Goal: Task Accomplishment & Management: Use online tool/utility

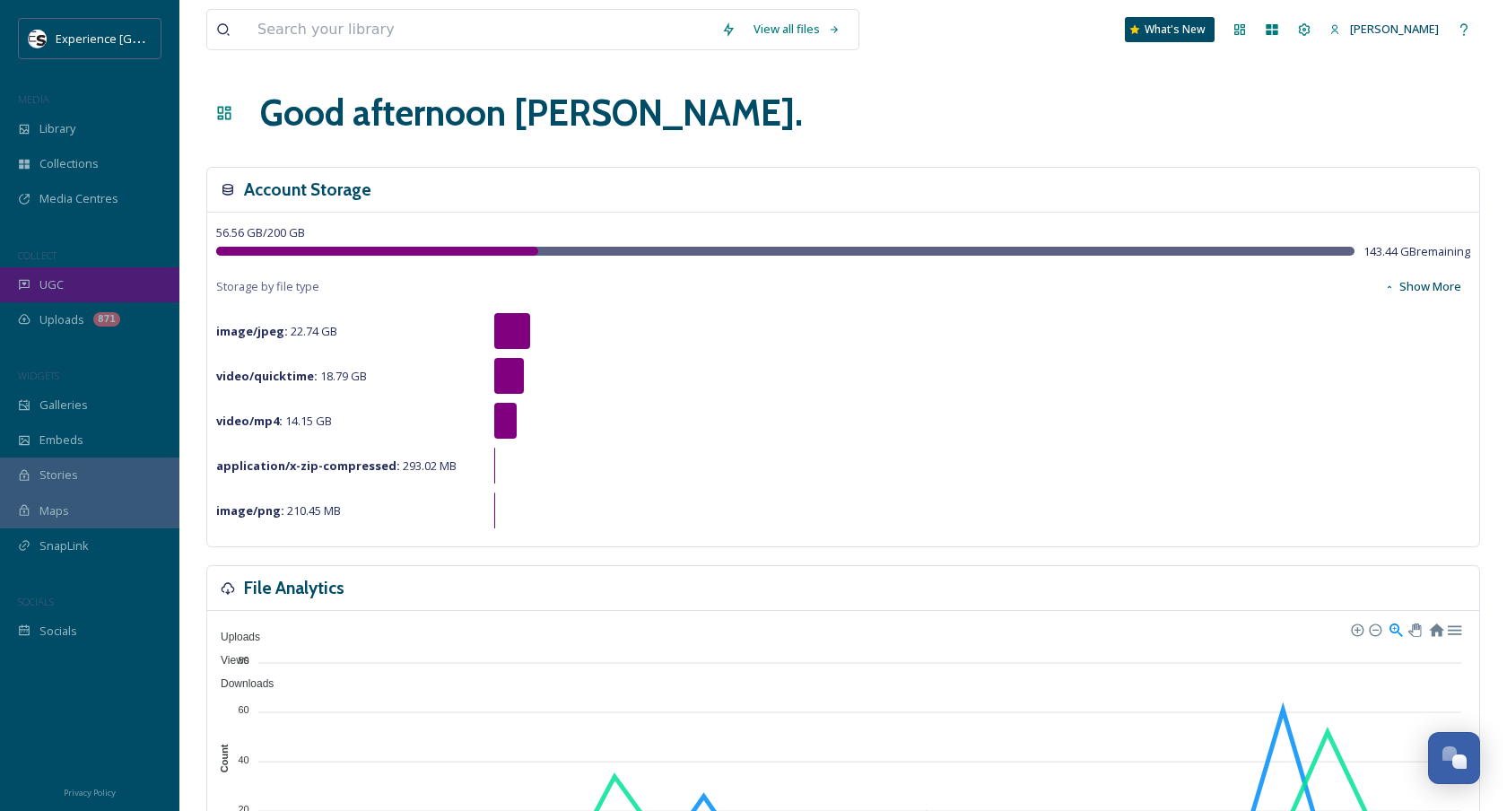
click at [94, 278] on div "UGC" at bounding box center [89, 284] width 179 height 35
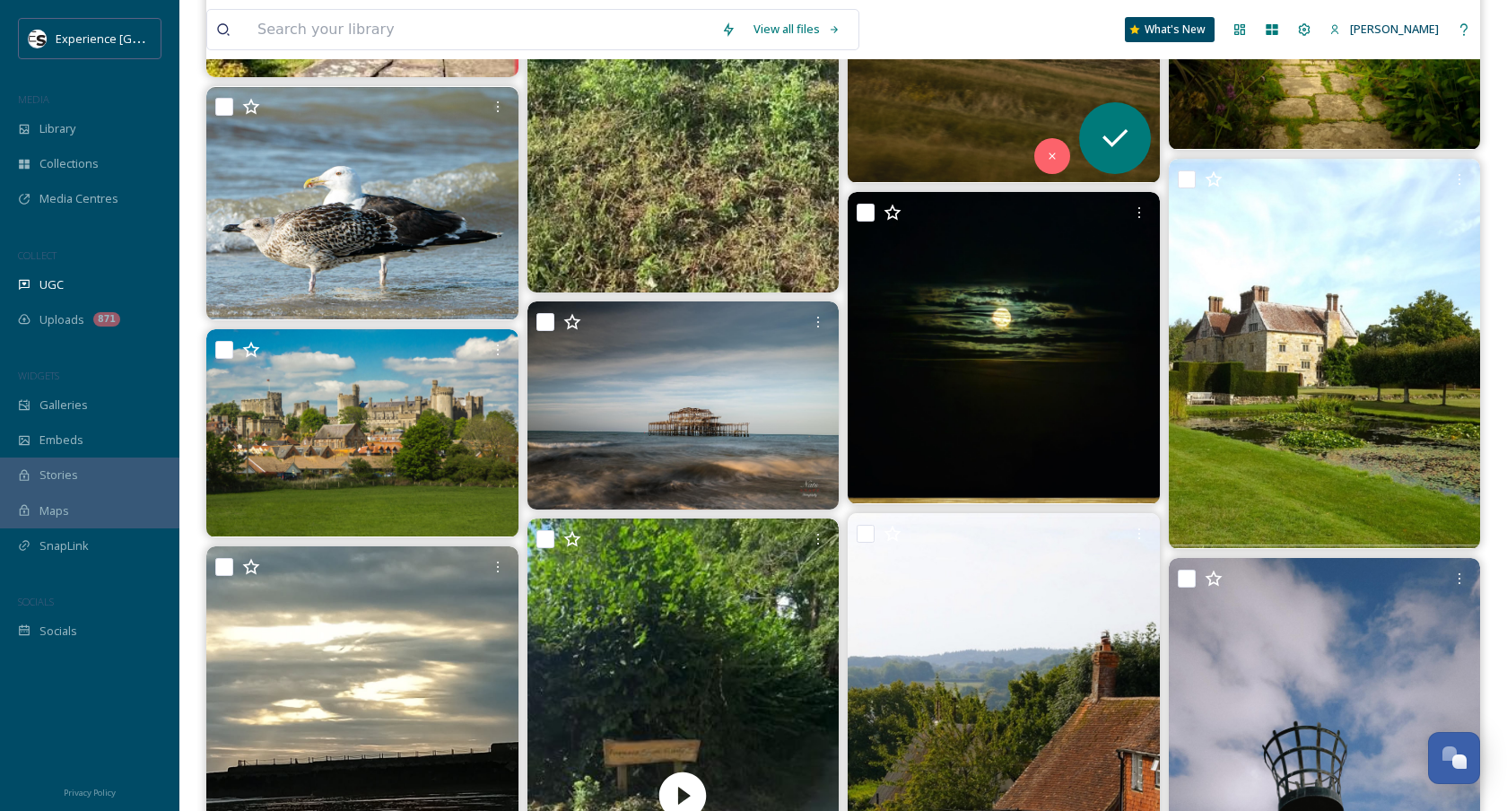
scroll to position [2960, 0]
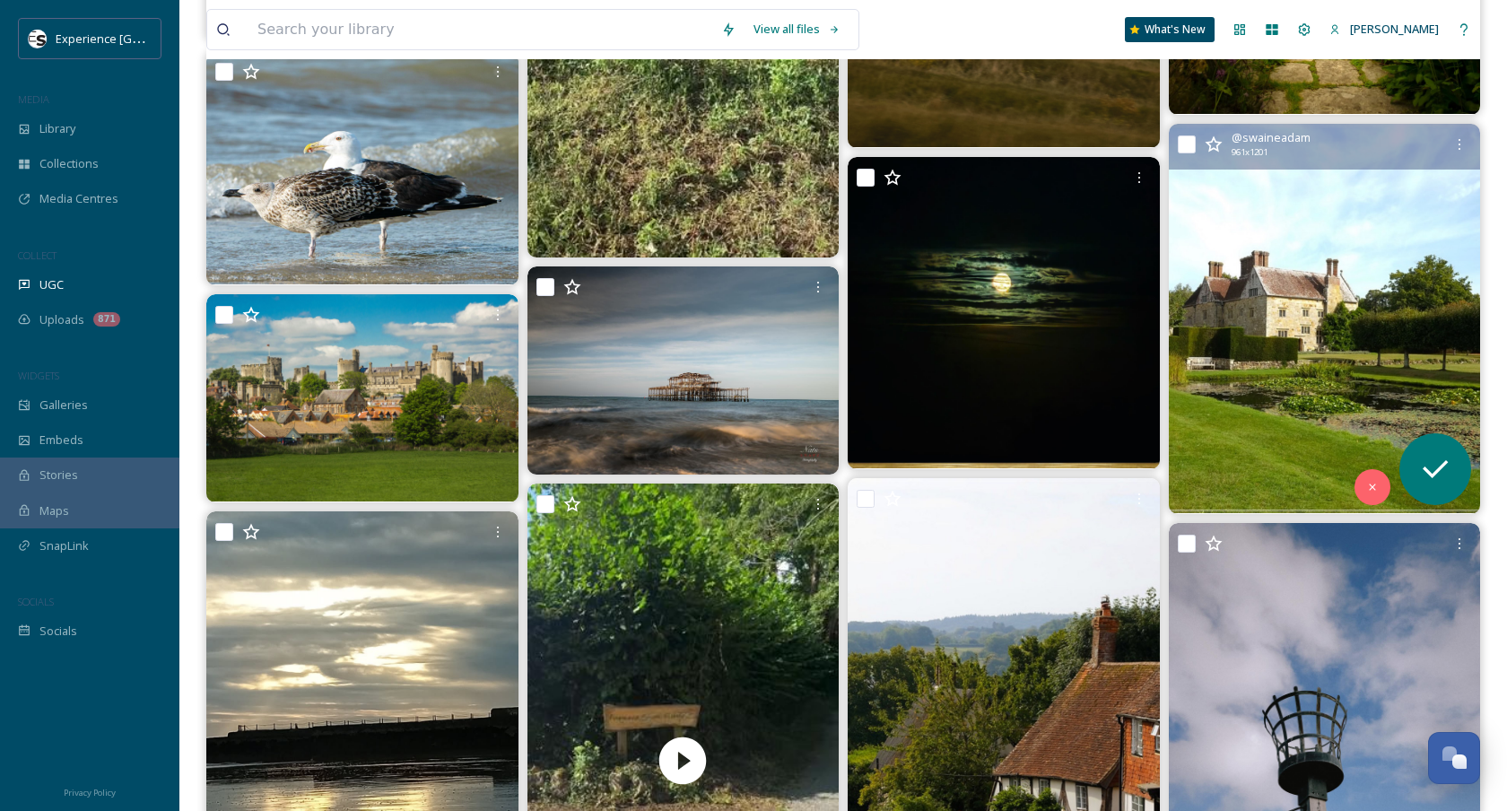
click at [1283, 369] on img at bounding box center [1325, 318] width 312 height 389
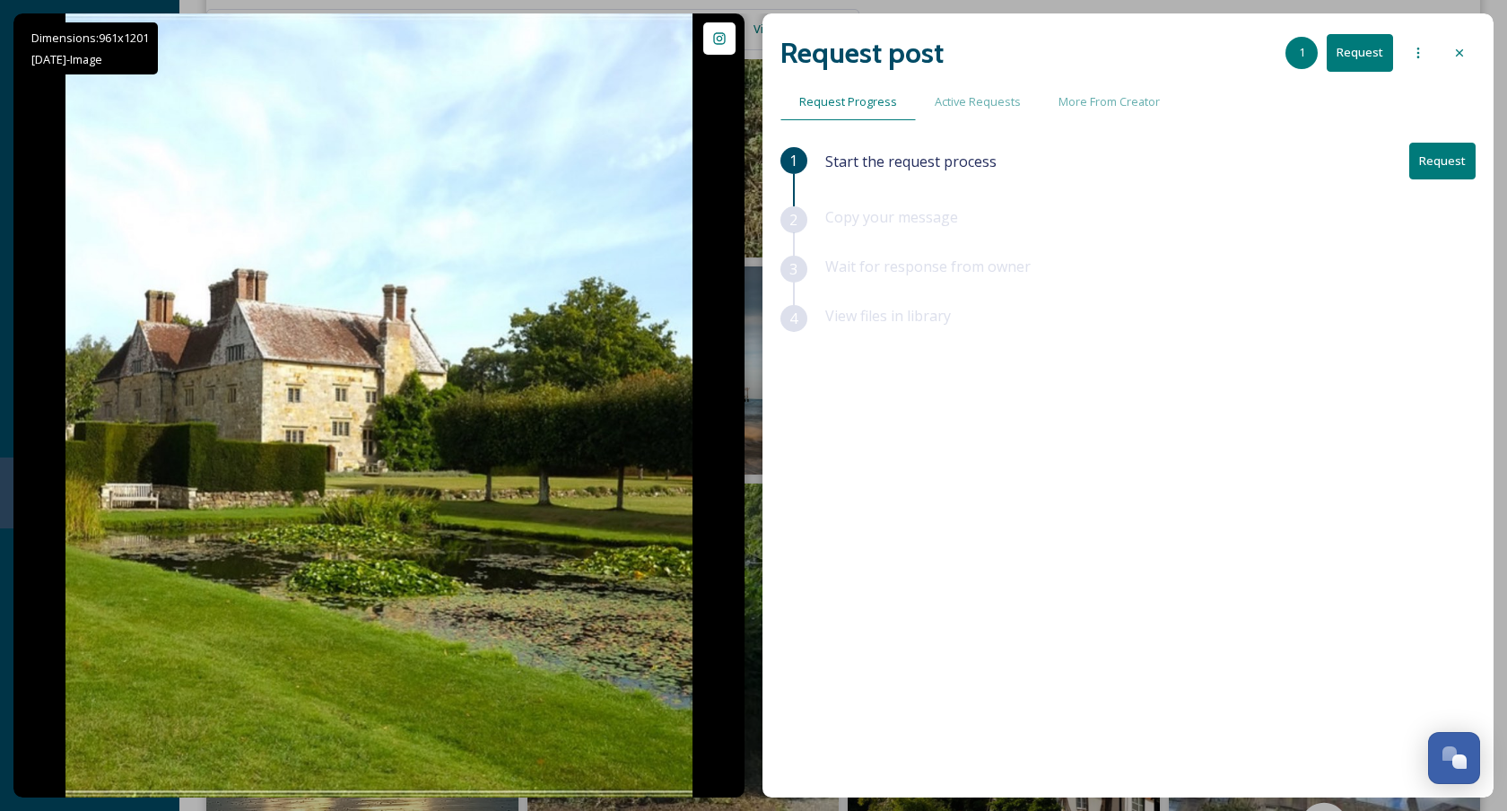
click at [1366, 66] on button "Request" at bounding box center [1360, 52] width 66 height 37
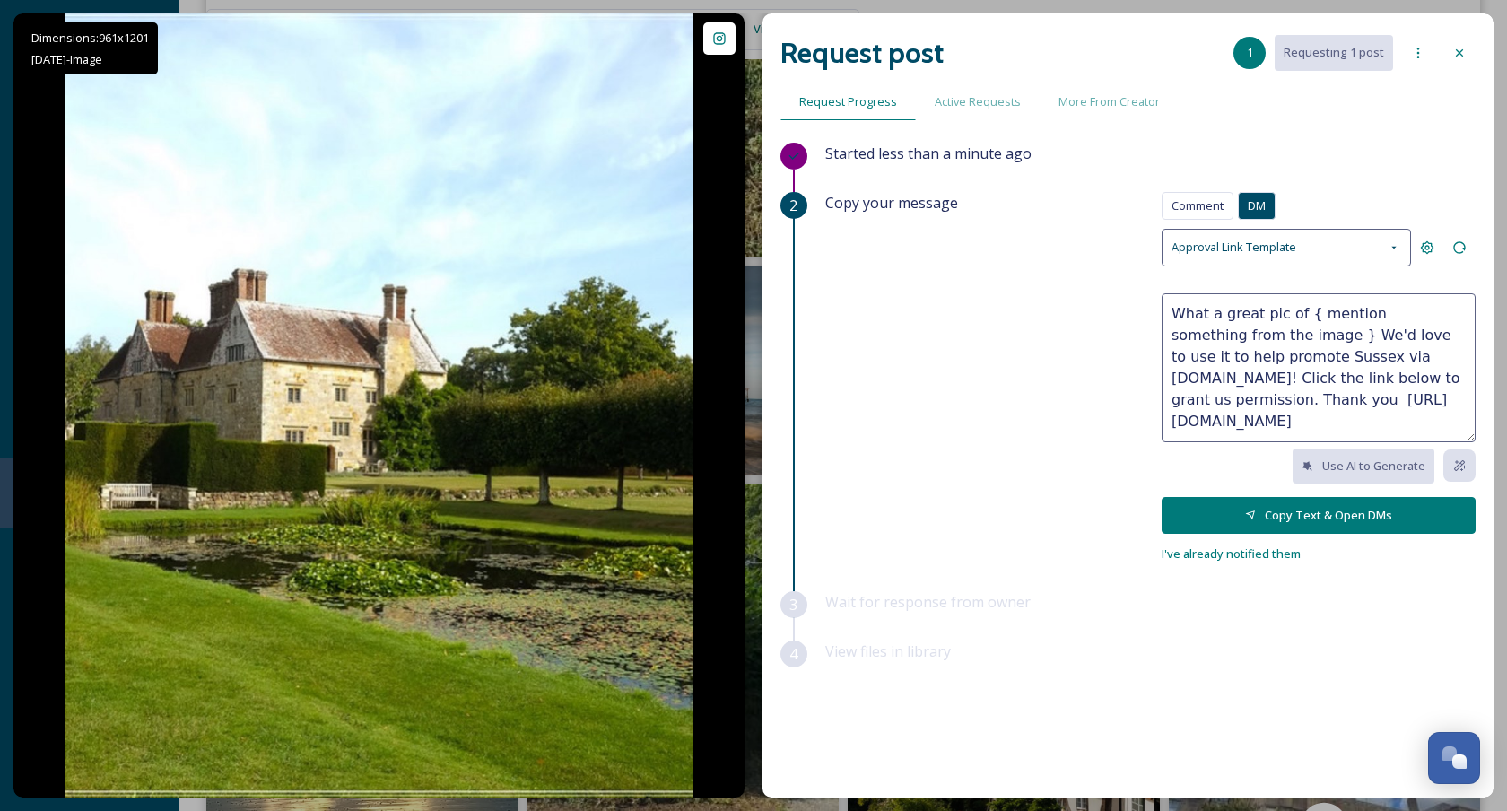
click at [1467, 47] on div at bounding box center [1460, 53] width 32 height 32
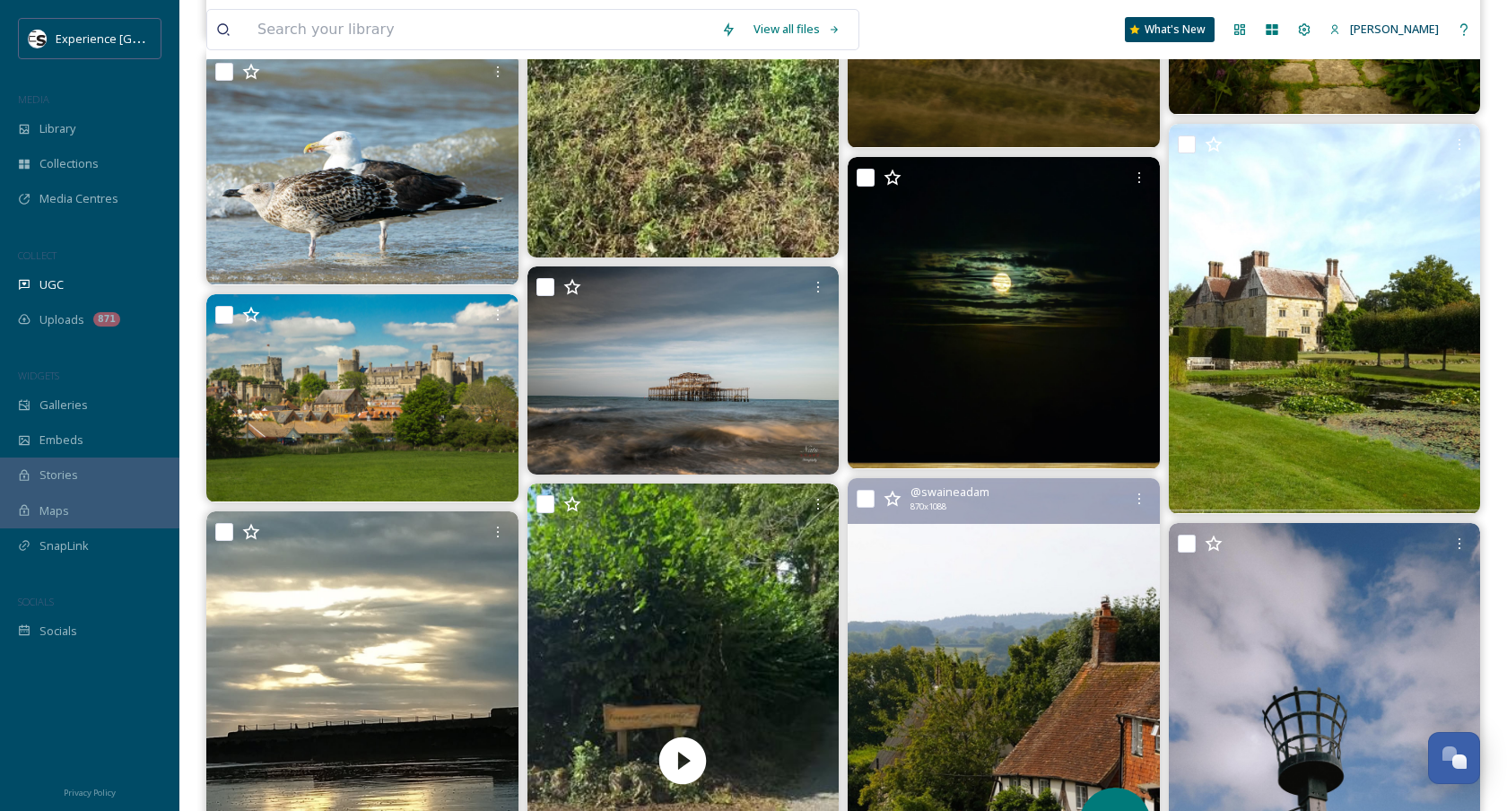
scroll to position [3421, 0]
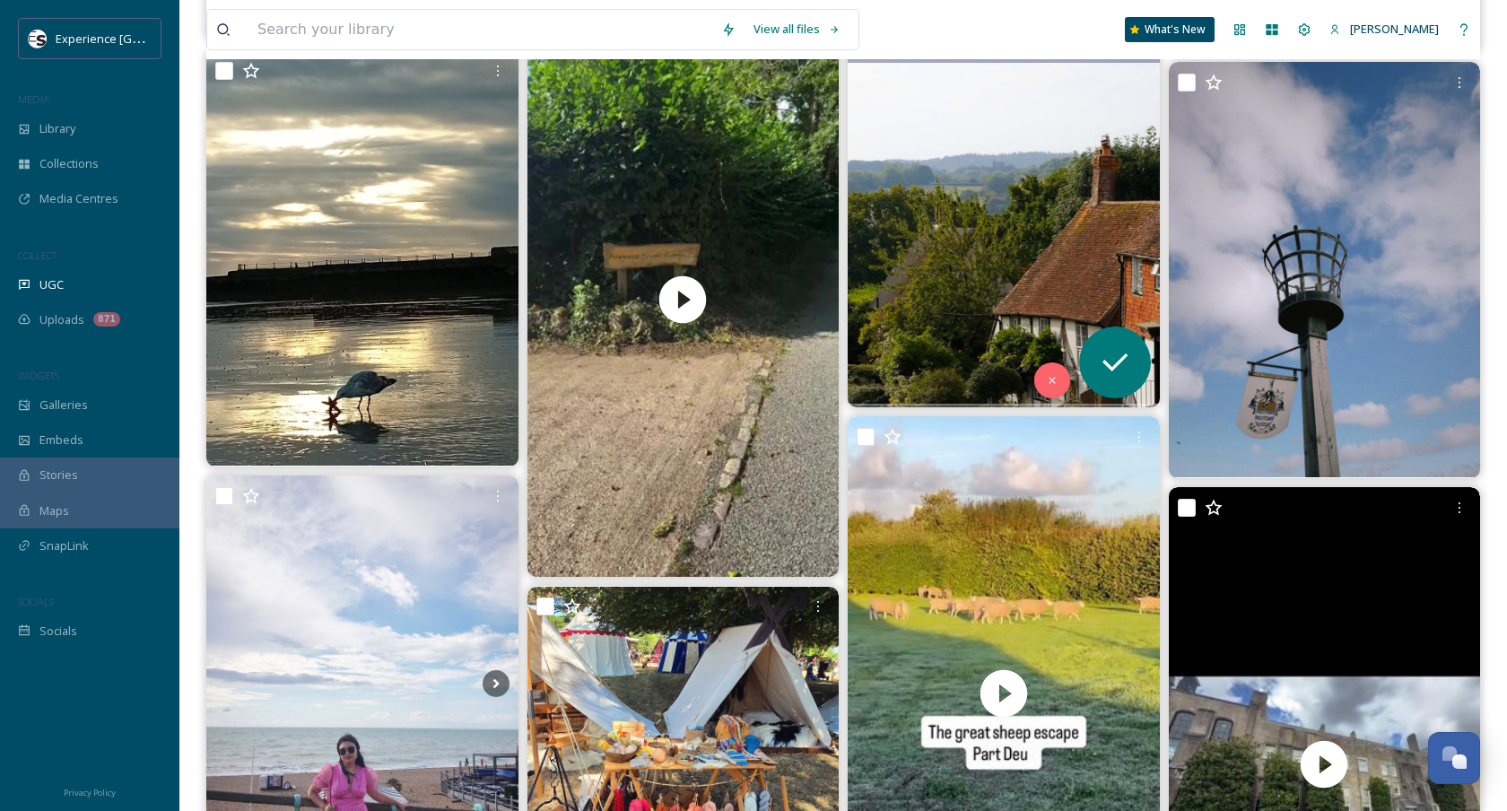
click at [977, 221] on img at bounding box center [1004, 212] width 312 height 390
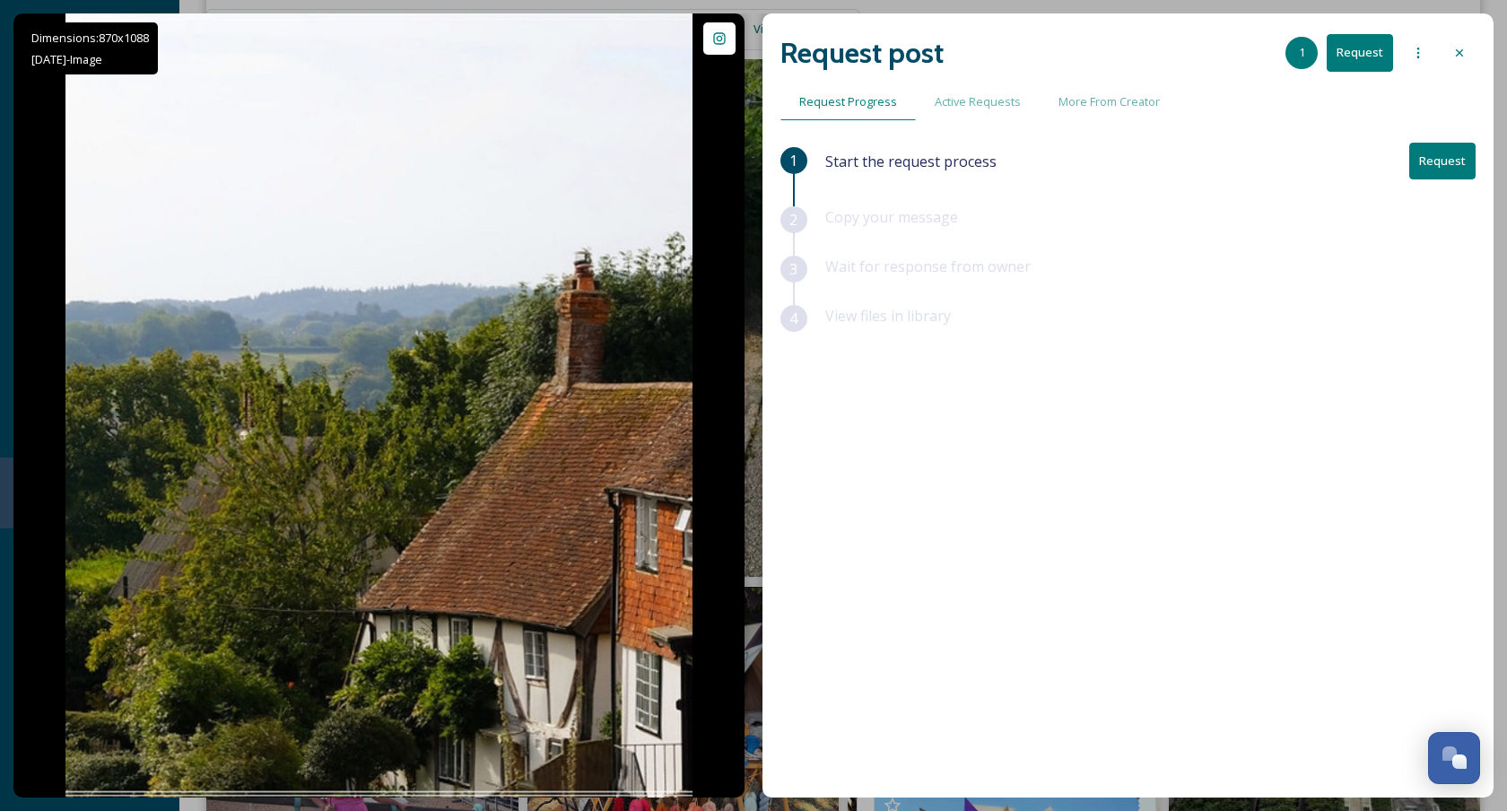
click at [1460, 63] on div at bounding box center [1460, 53] width 32 height 32
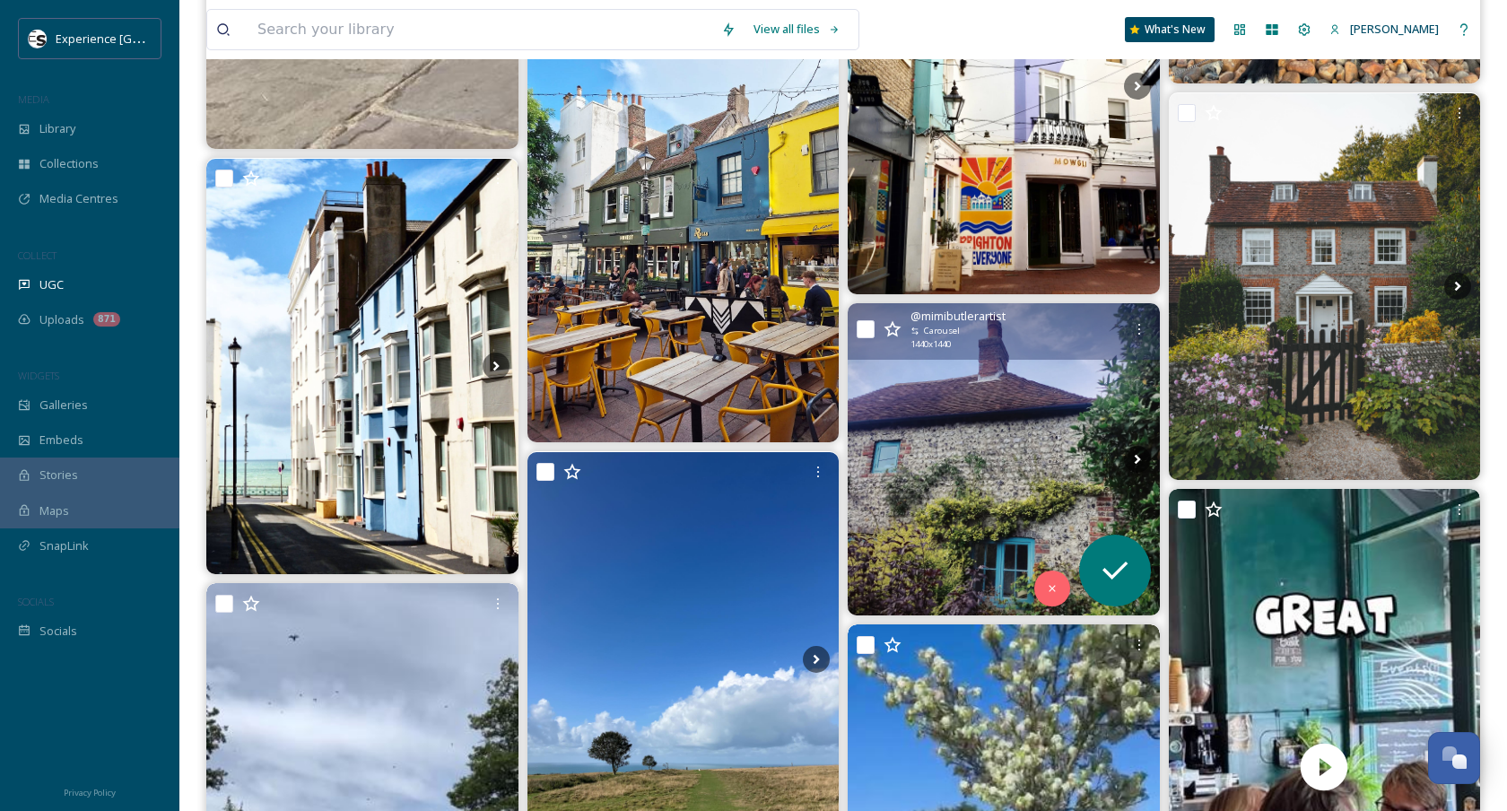
scroll to position [4775, 0]
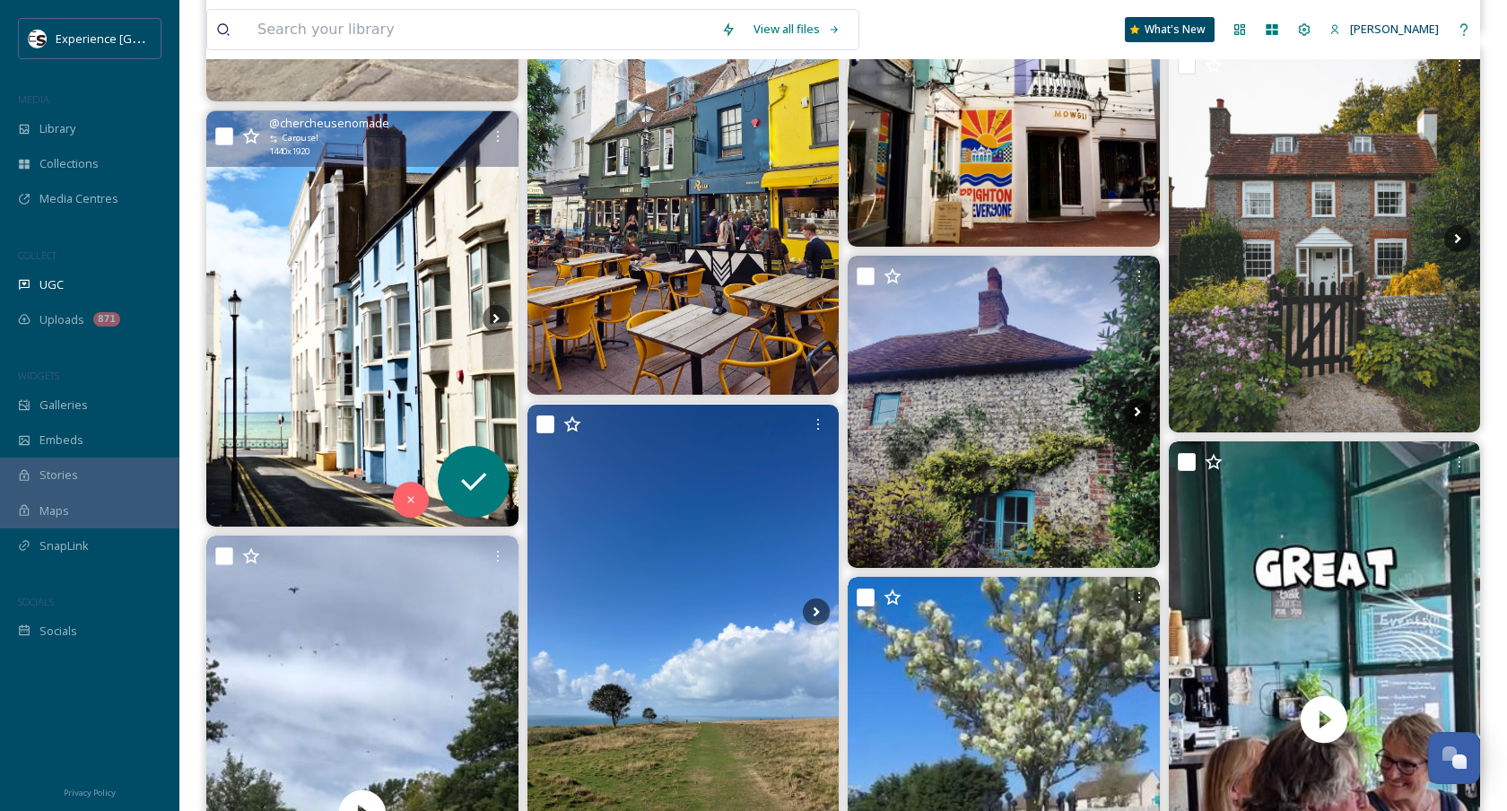
click at [336, 328] on img at bounding box center [362, 318] width 312 height 415
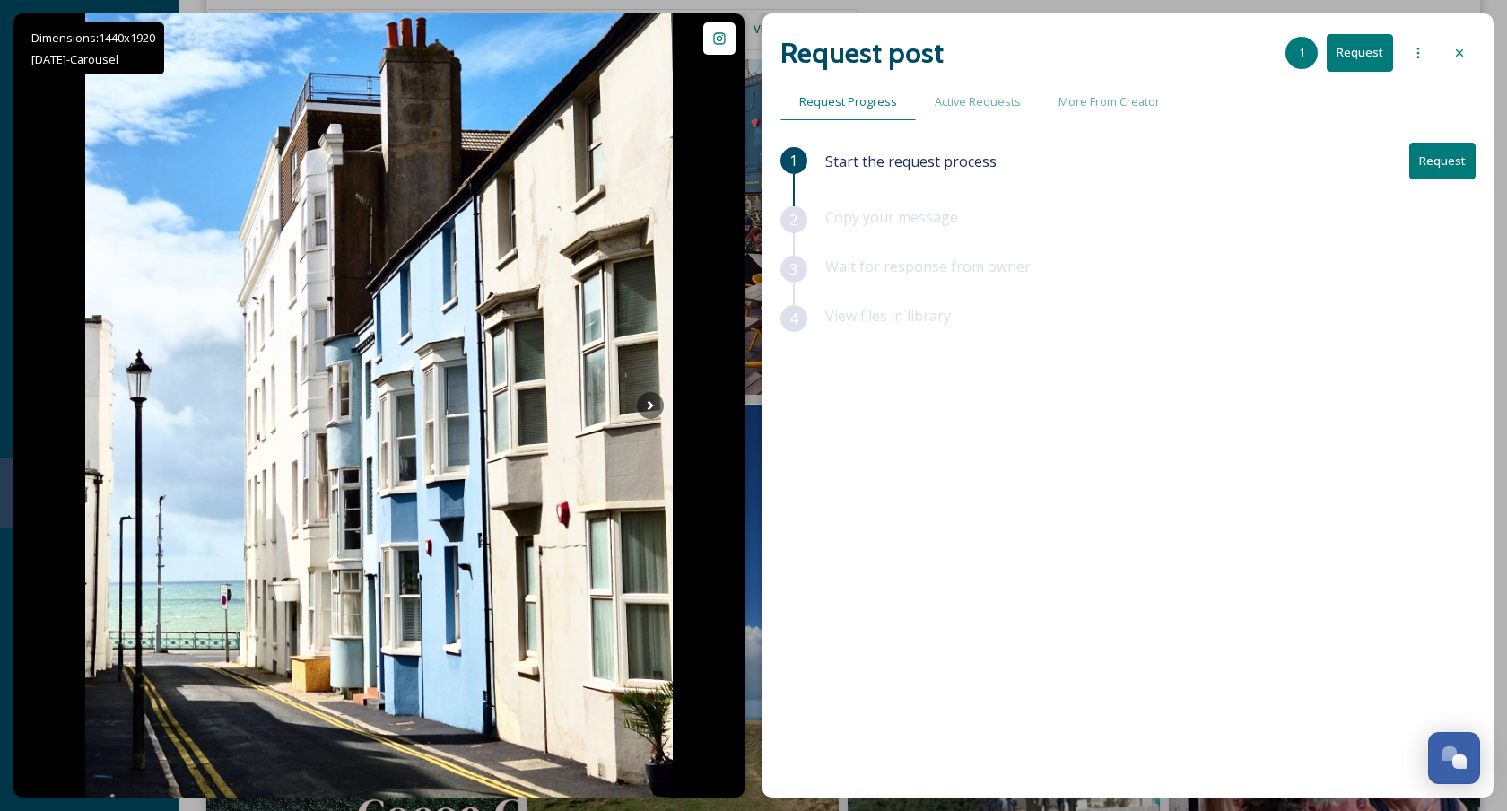
click at [1463, 60] on div at bounding box center [1460, 53] width 32 height 32
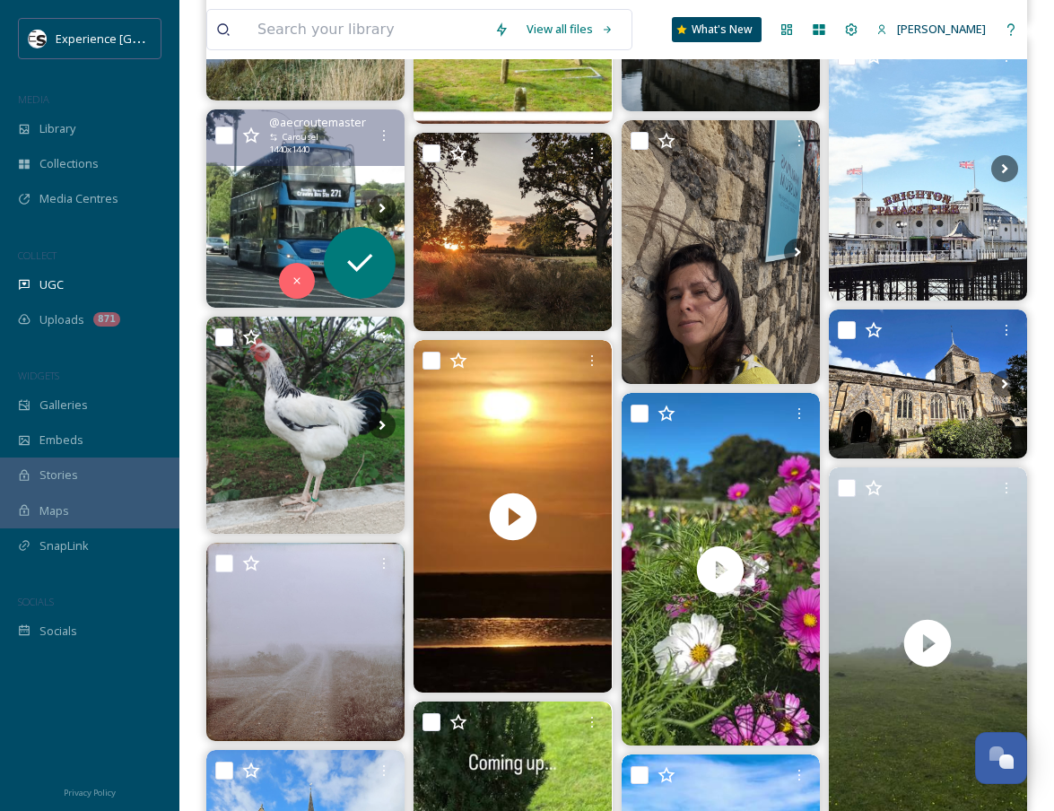
scroll to position [4683, 0]
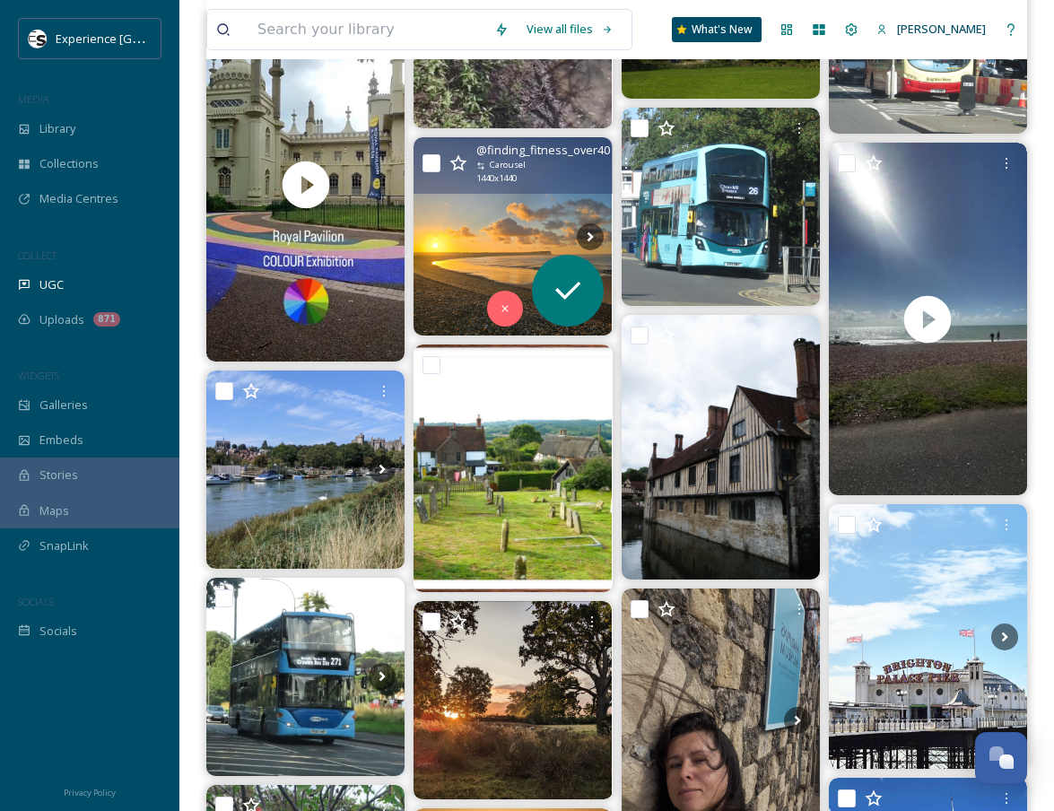
click at [481, 258] on img at bounding box center [513, 236] width 198 height 198
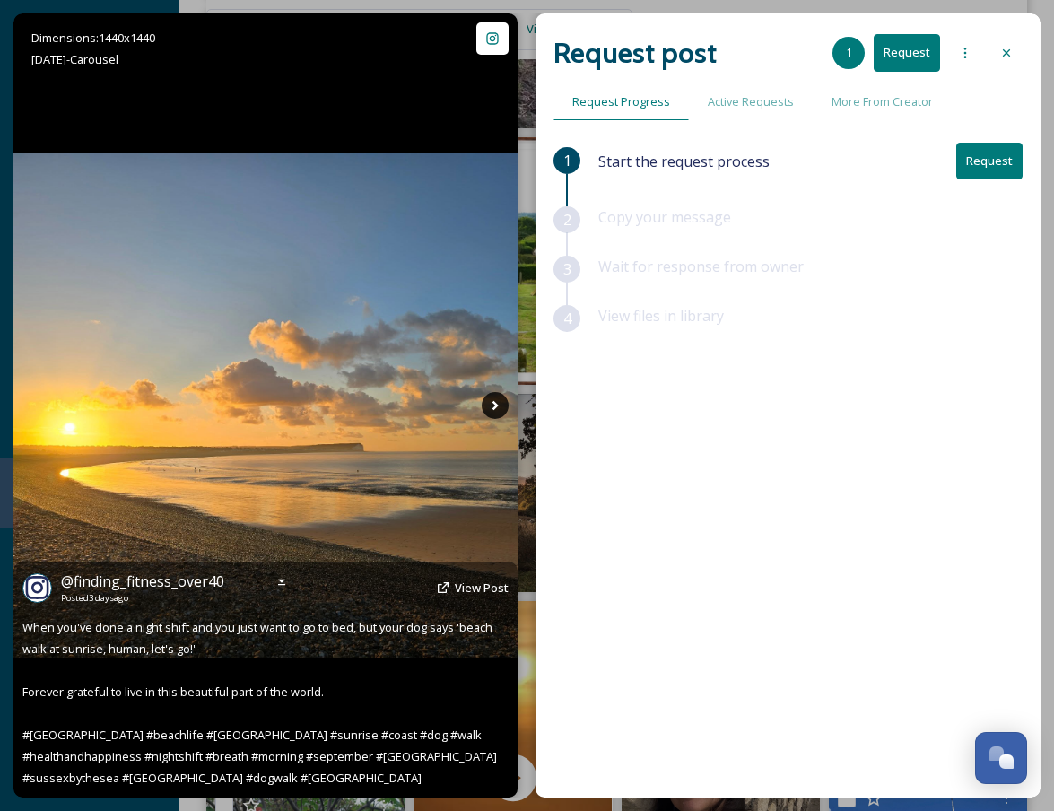
click at [501, 402] on icon at bounding box center [495, 405] width 27 height 27
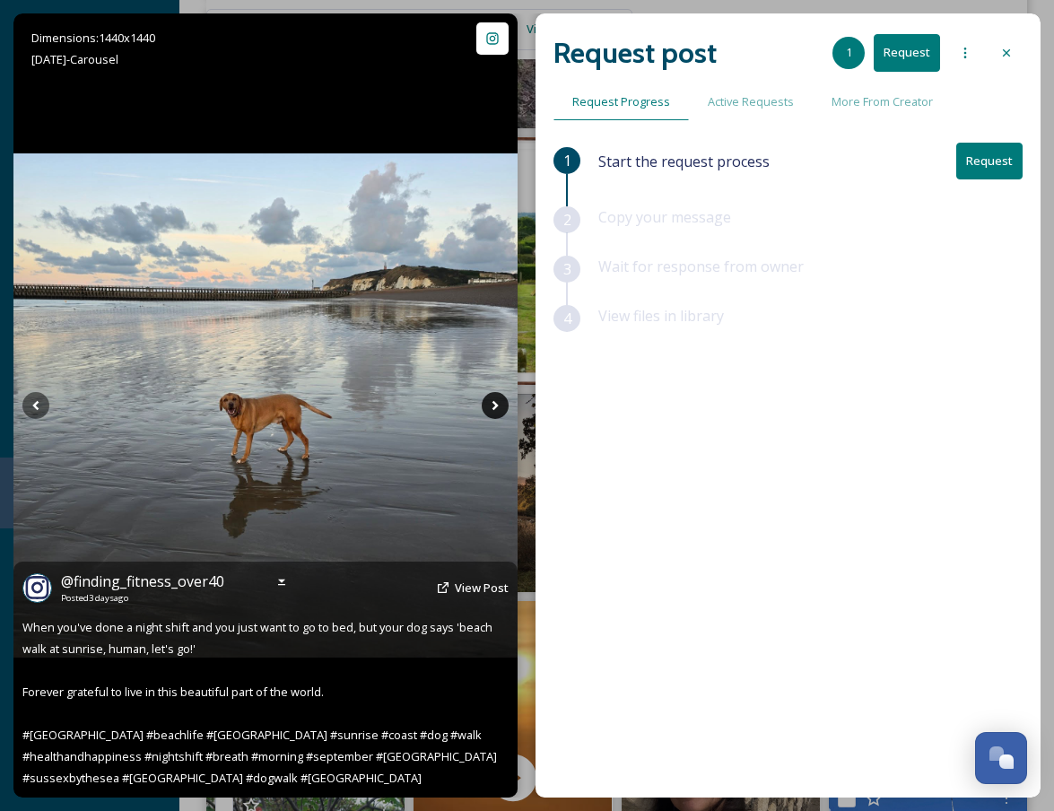
click at [501, 402] on icon at bounding box center [495, 405] width 27 height 27
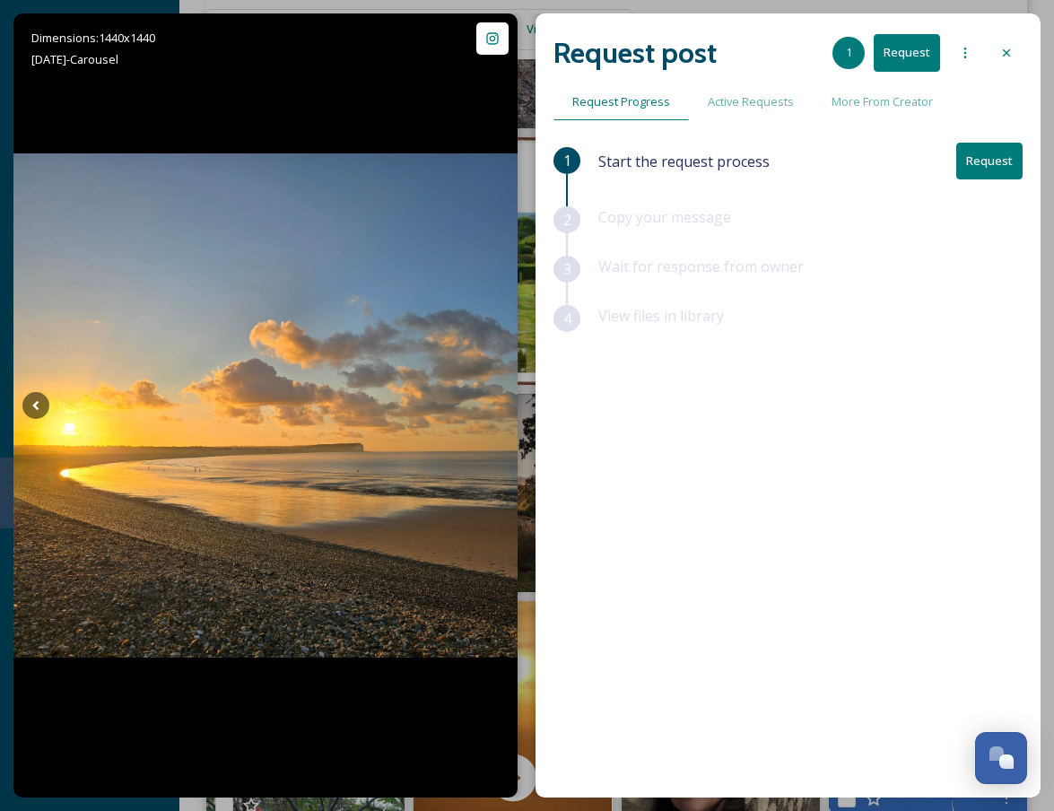
click at [1002, 48] on icon at bounding box center [1007, 53] width 14 height 14
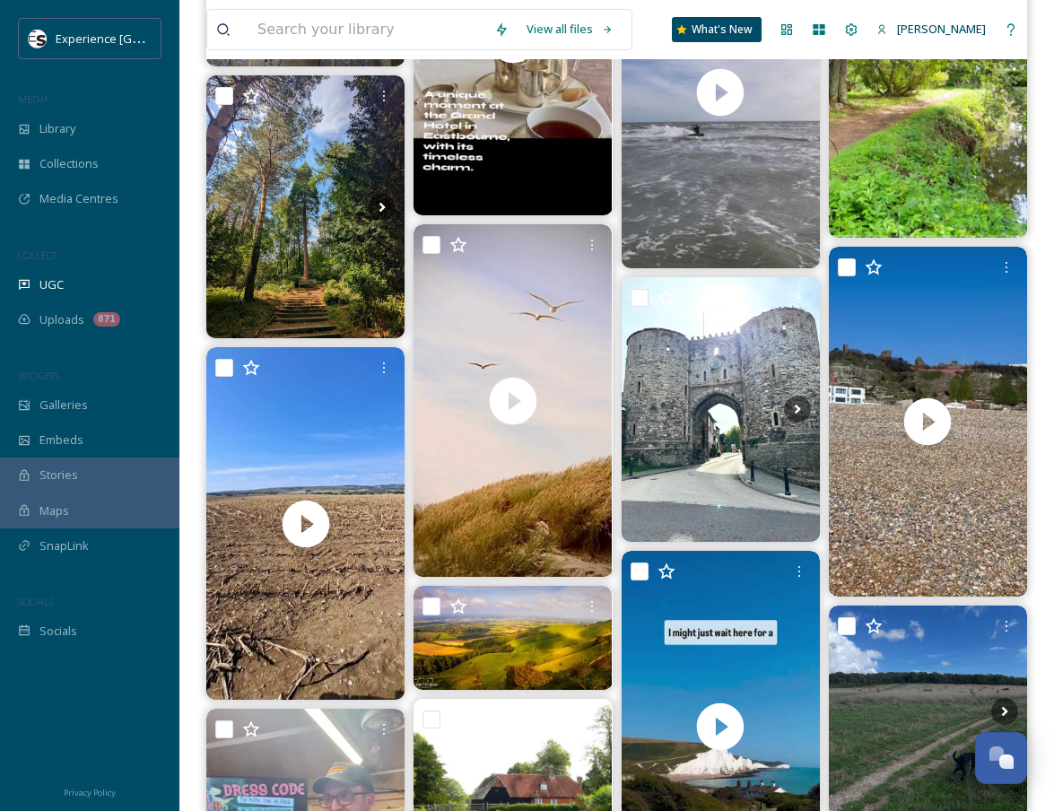
scroll to position [6269, 0]
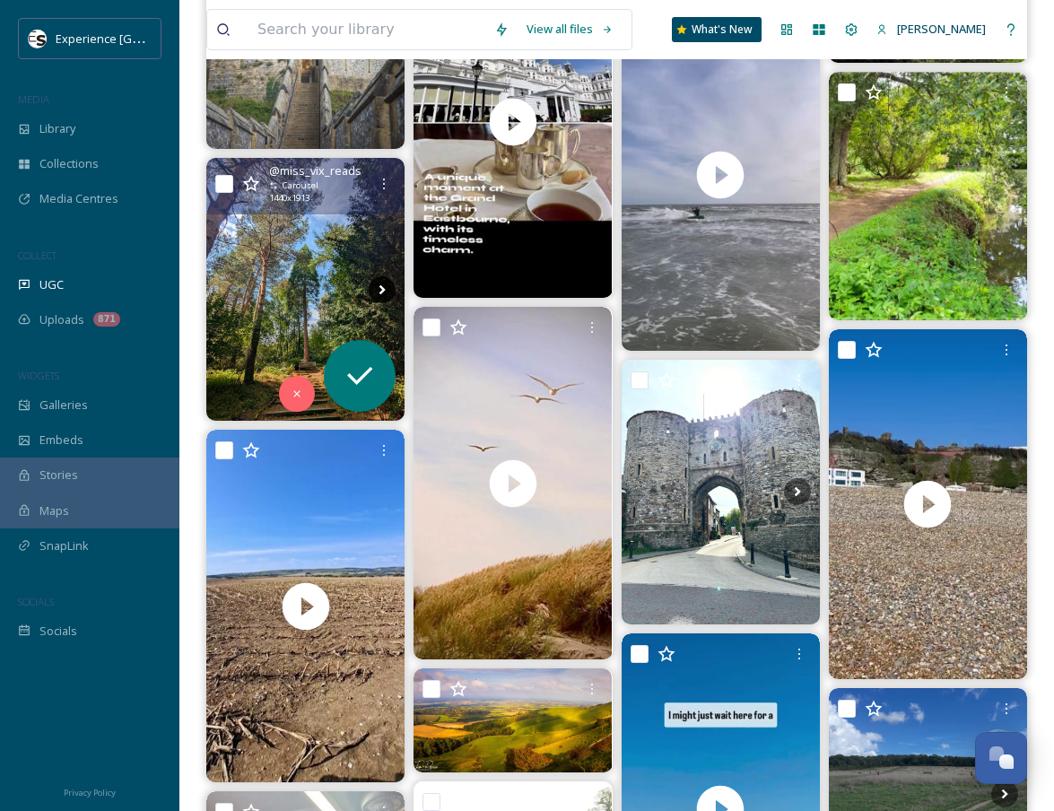
click at [381, 294] on icon at bounding box center [382, 289] width 27 height 27
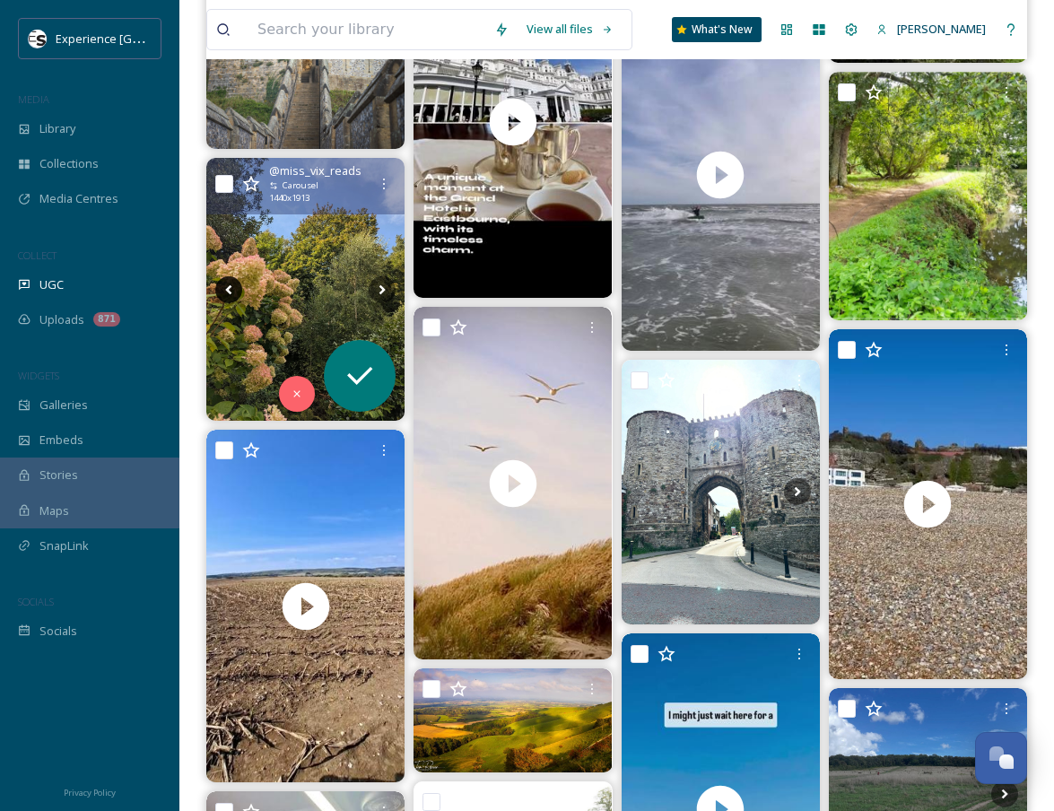
click at [236, 290] on icon at bounding box center [228, 289] width 27 height 27
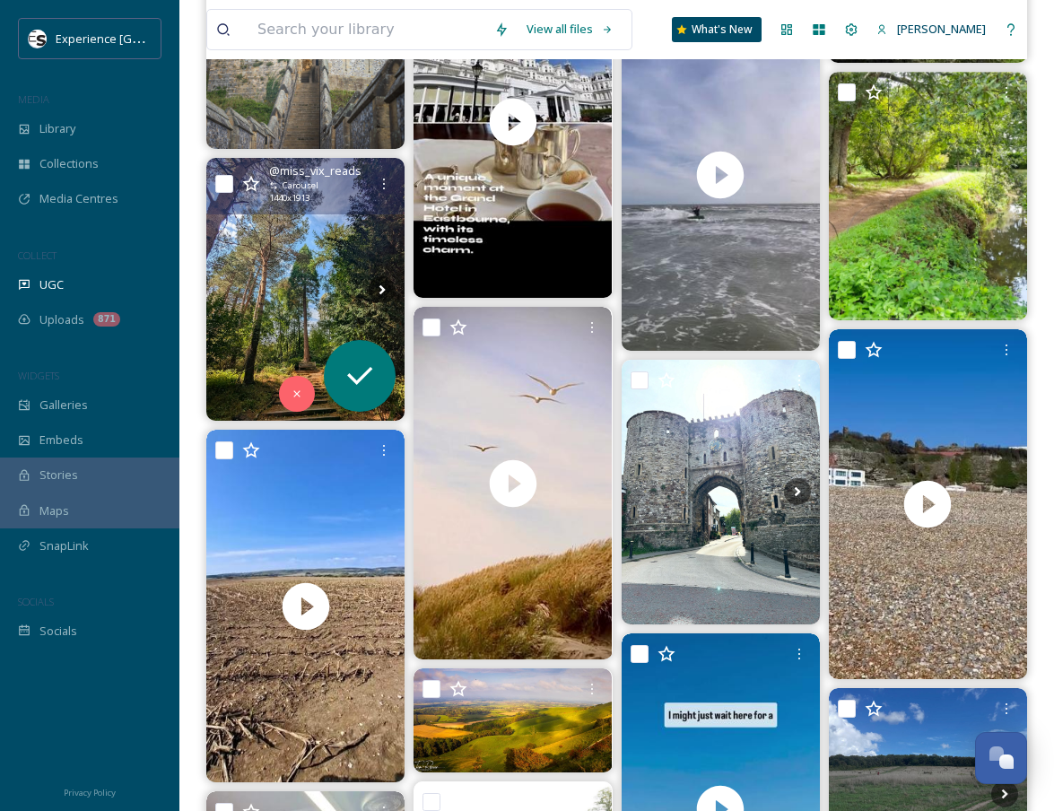
click at [289, 269] on img at bounding box center [305, 290] width 198 height 264
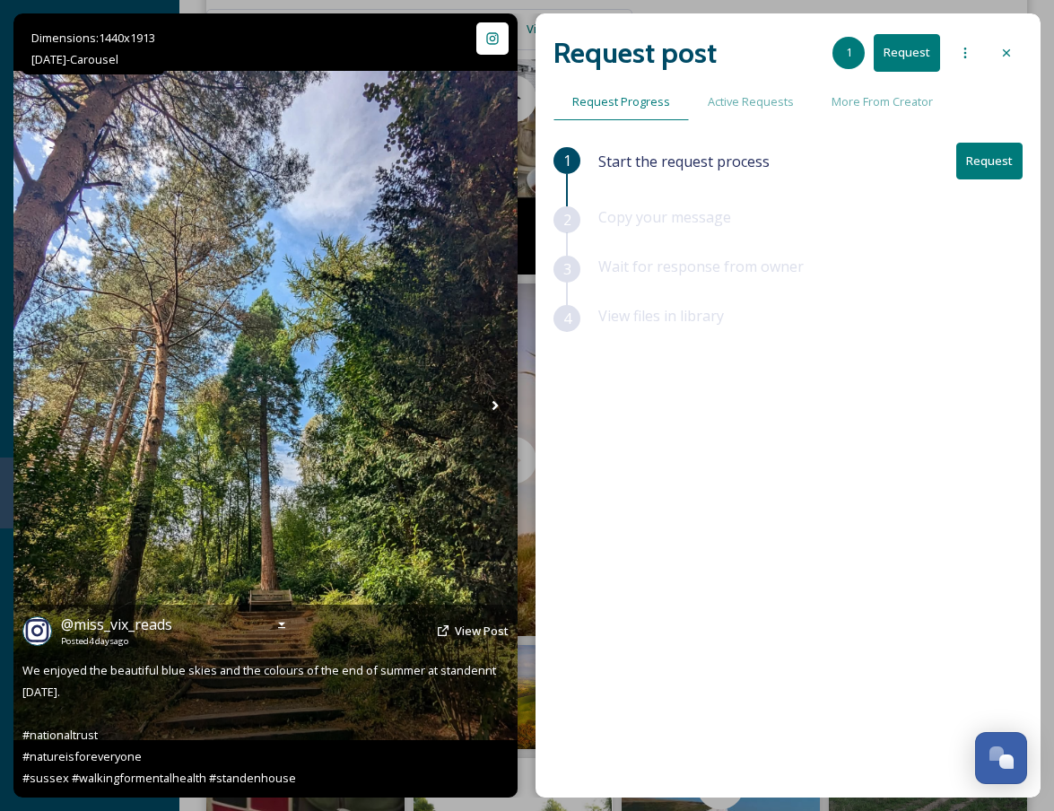
scroll to position [6293, 0]
click at [493, 45] on icon at bounding box center [492, 38] width 14 height 14
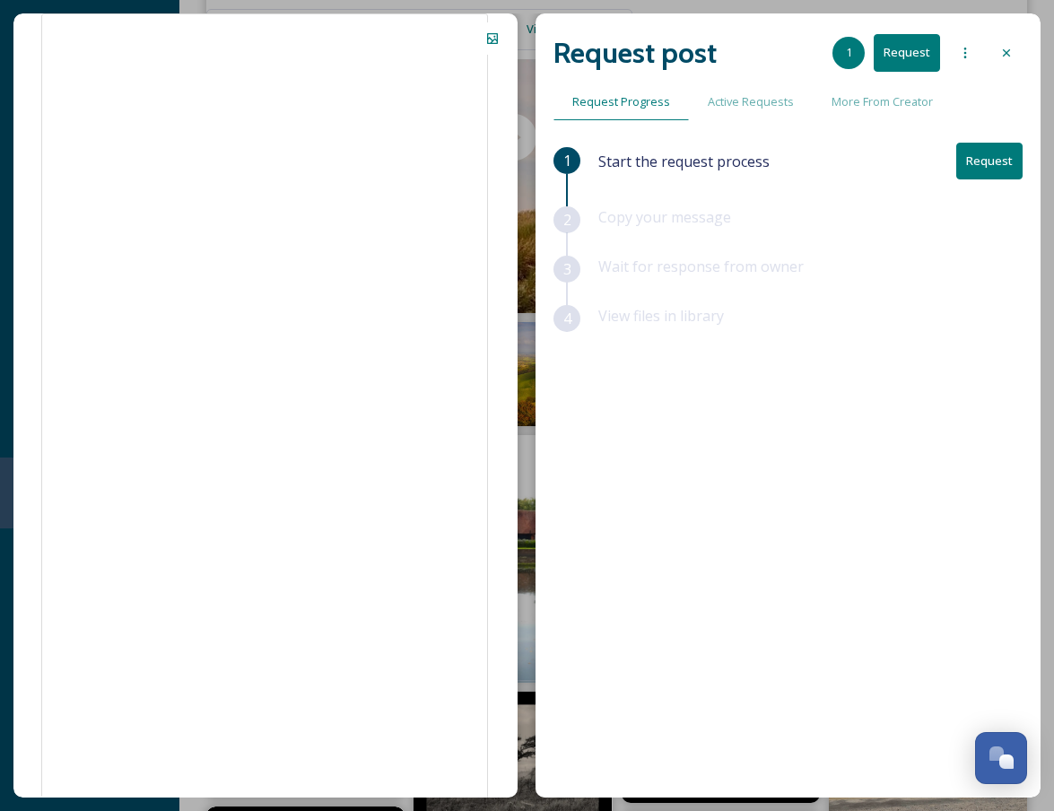
scroll to position [6645, 0]
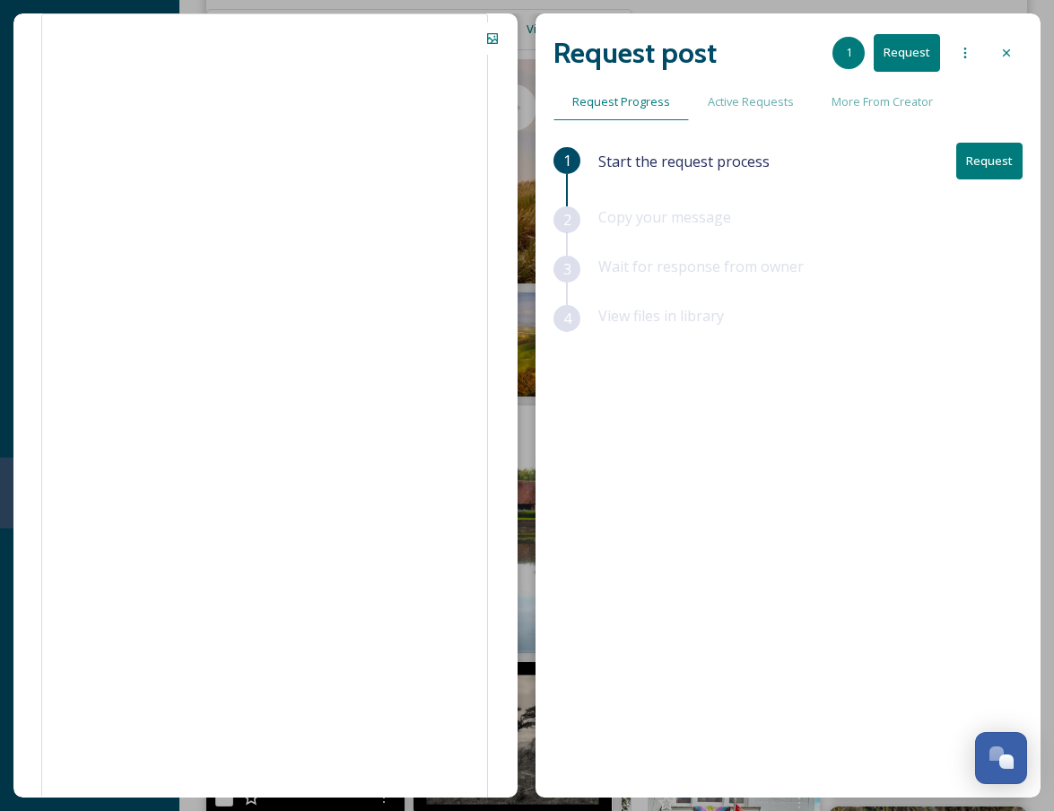
click at [960, 61] on div at bounding box center [965, 53] width 32 height 32
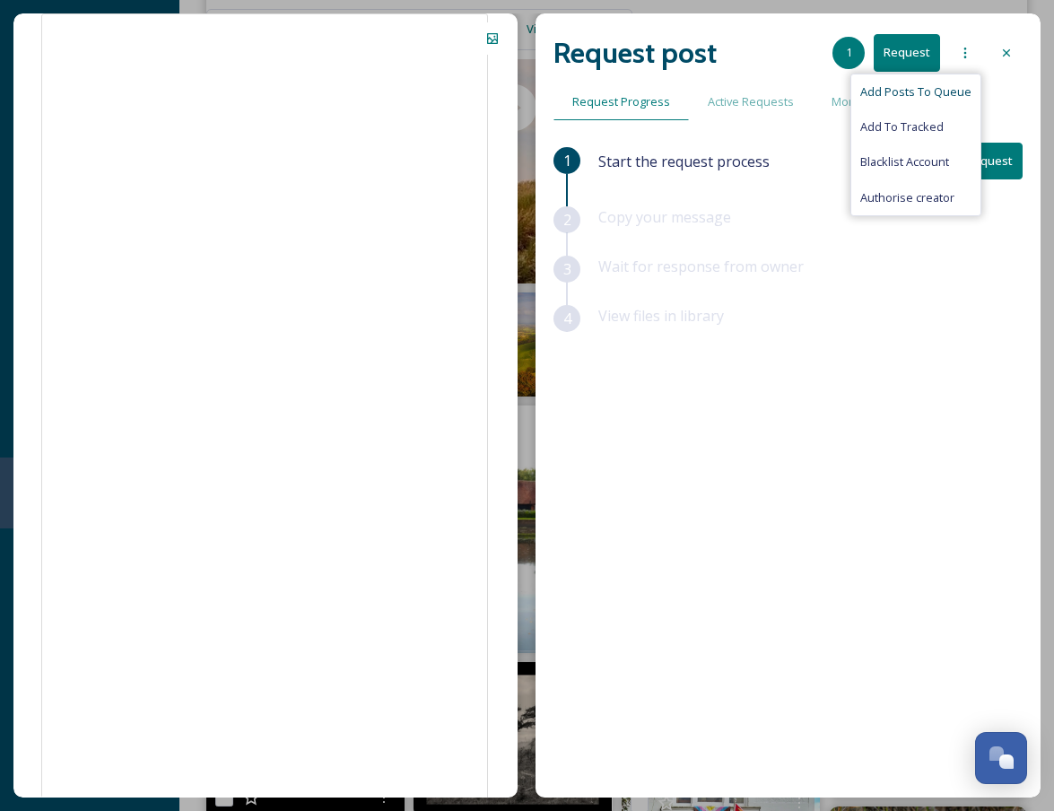
click at [912, 93] on span "Add Posts To Queue" at bounding box center [915, 91] width 111 height 17
